Goal: Transaction & Acquisition: Purchase product/service

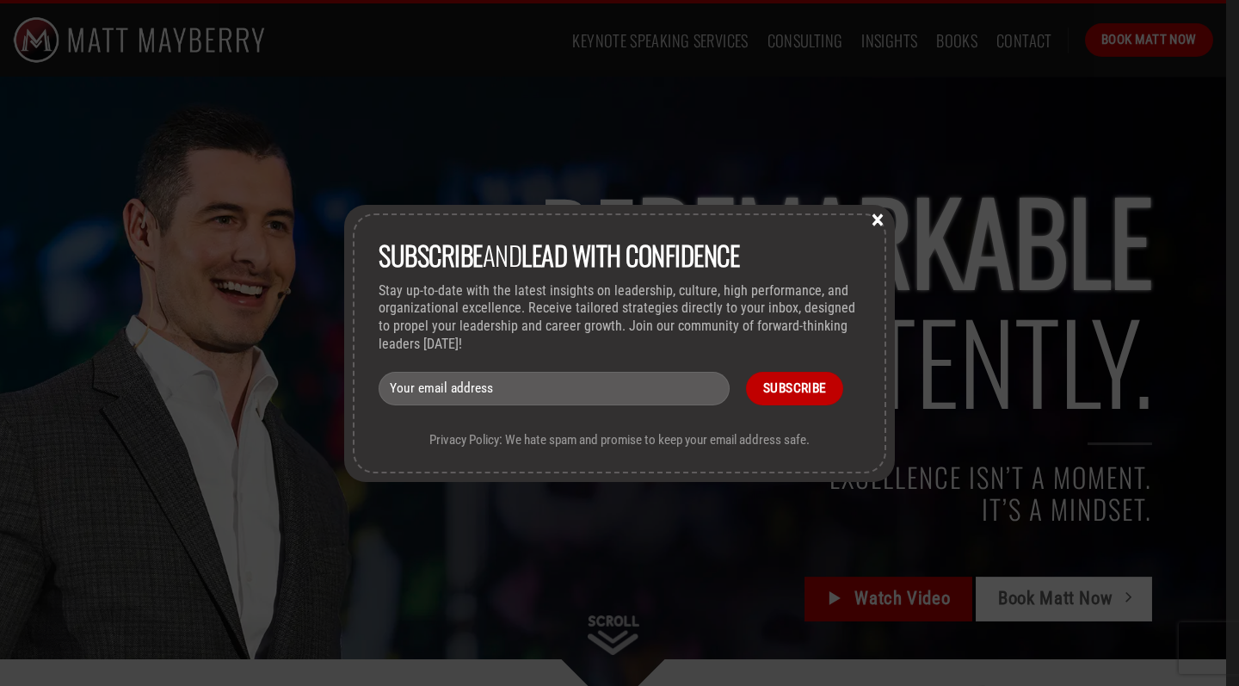
click at [882, 213] on button "×" at bounding box center [878, 218] width 26 height 15
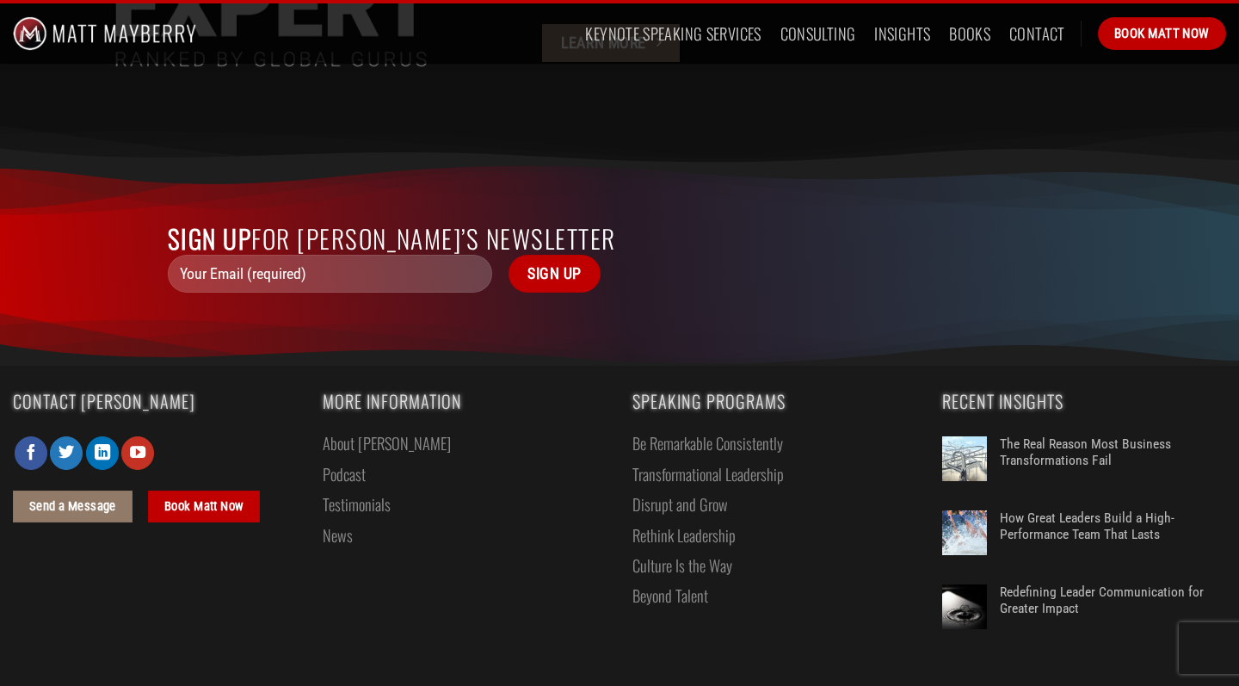
scroll to position [4715, 0]
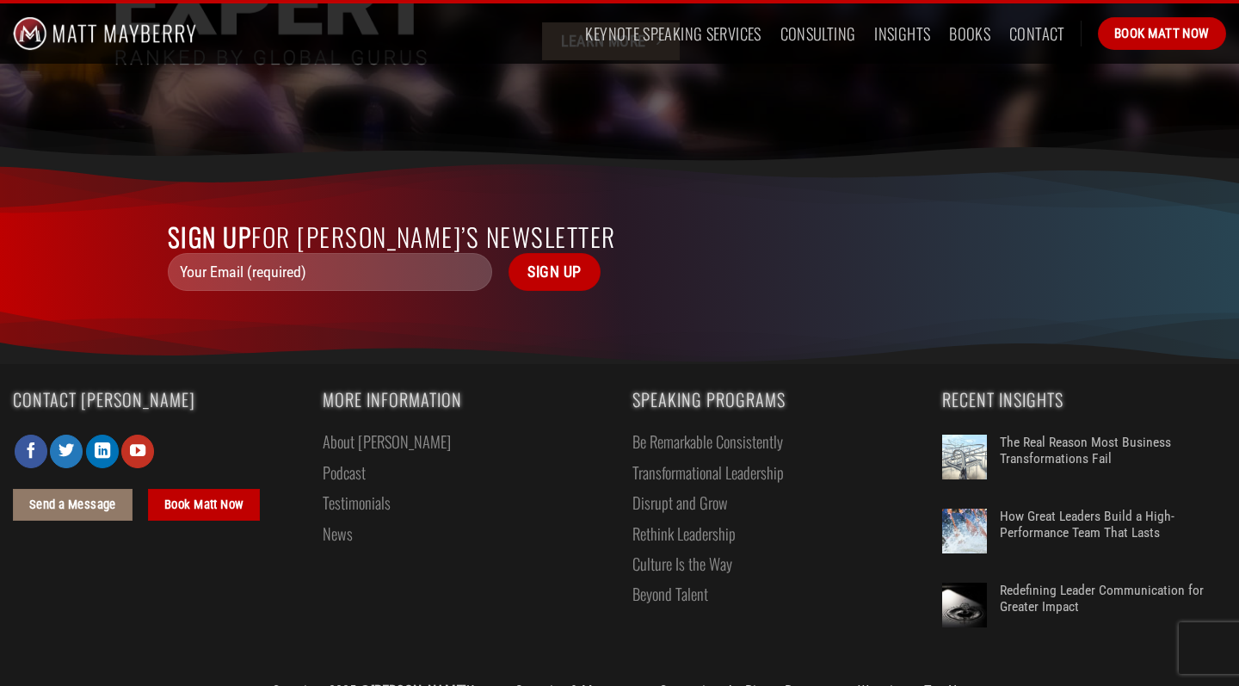
click at [355, 427] on link "About [PERSON_NAME]" at bounding box center [387, 442] width 128 height 30
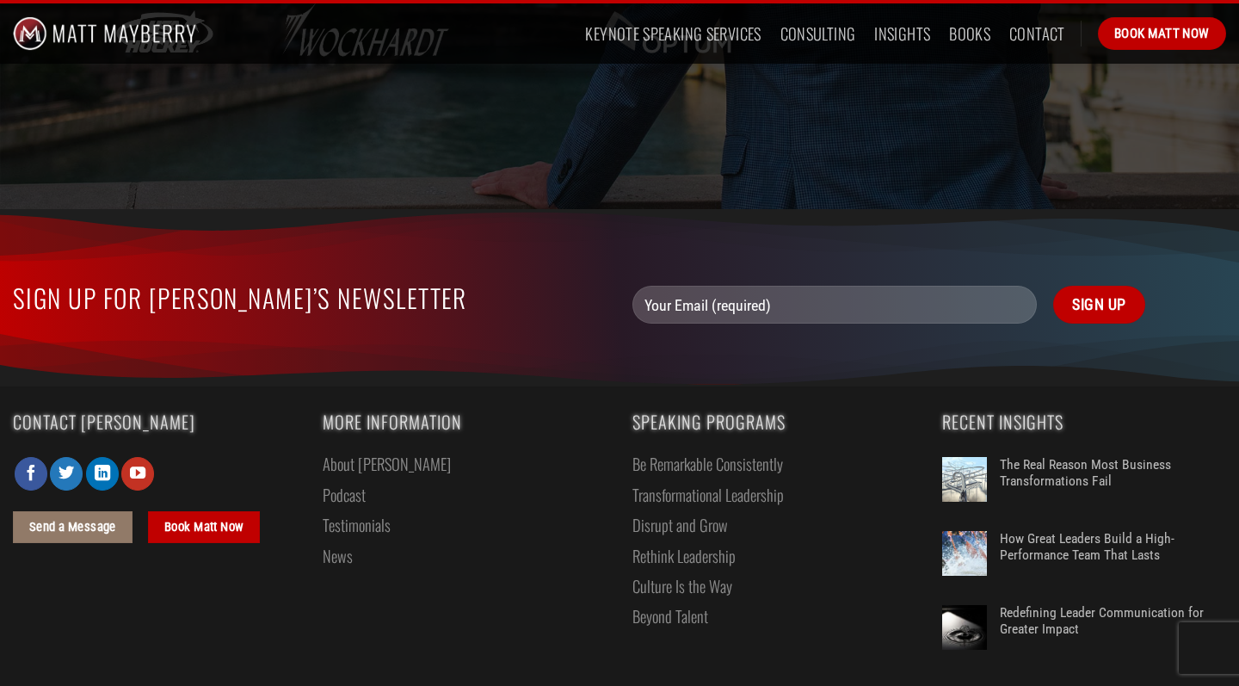
scroll to position [3468, 0]
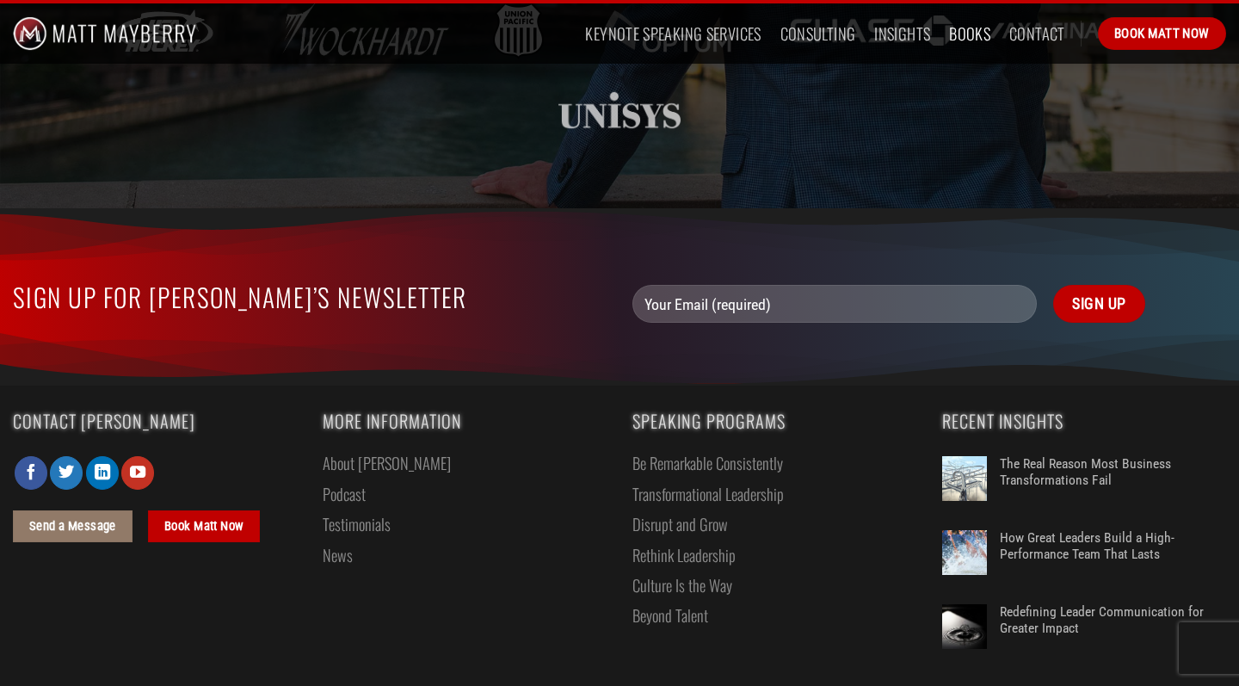
click at [975, 30] on link "Books" at bounding box center [969, 33] width 41 height 31
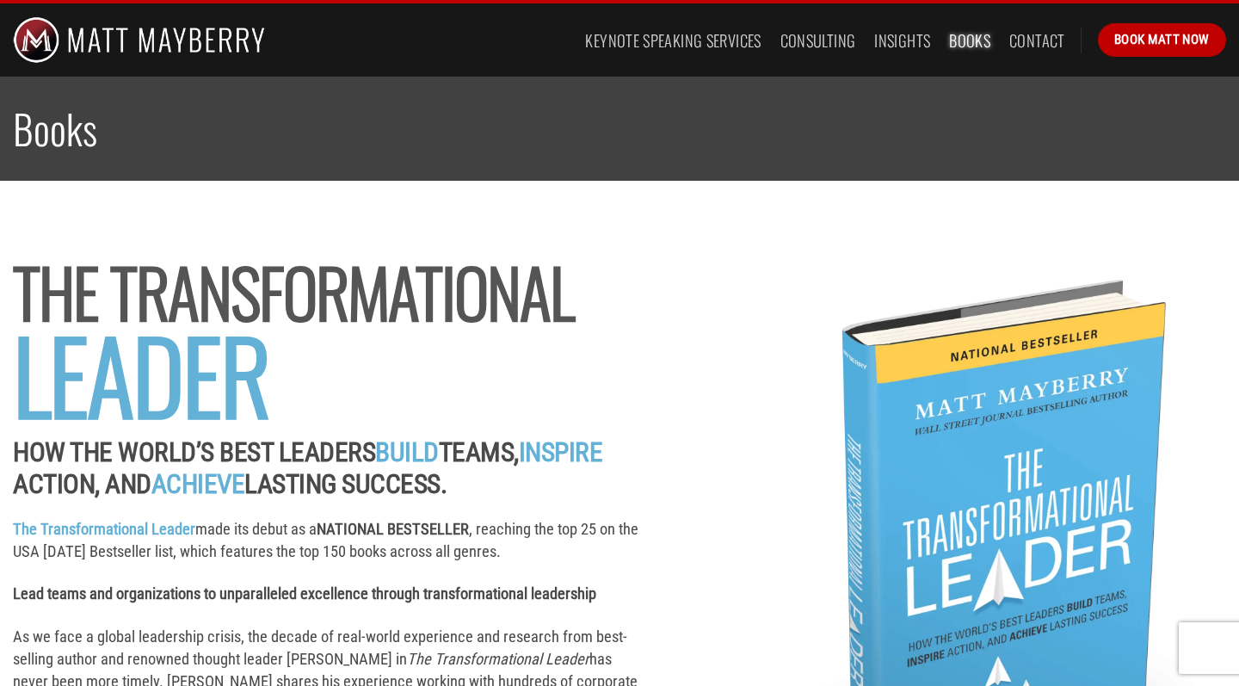
click at [954, 489] on img at bounding box center [972, 590] width 473 height 621
